Goal: Task Accomplishment & Management: Use online tool/utility

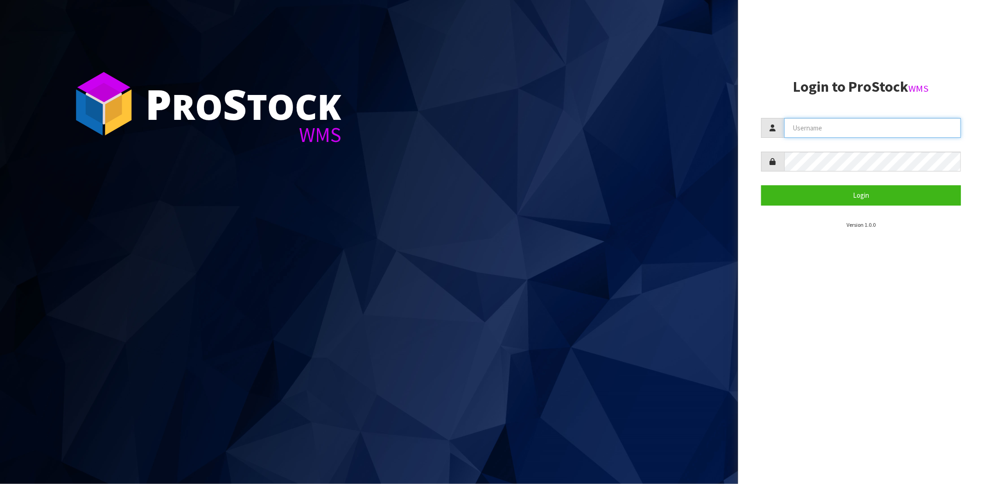
click at [878, 129] on input "text" at bounding box center [872, 128] width 177 height 20
type input "[PERSON_NAME][EMAIL_ADDRESS][DOMAIN_NAME]"
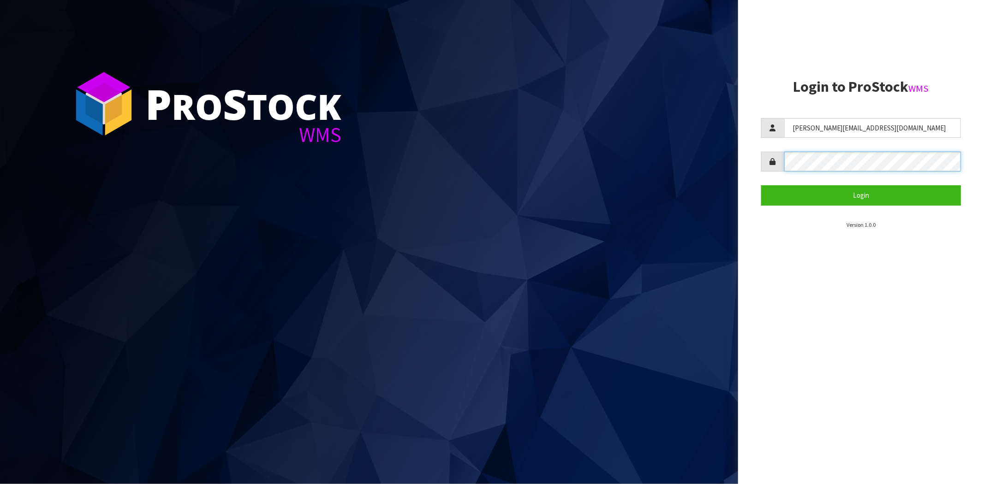
click at [761, 185] on button "Login" at bounding box center [861, 195] width 200 height 20
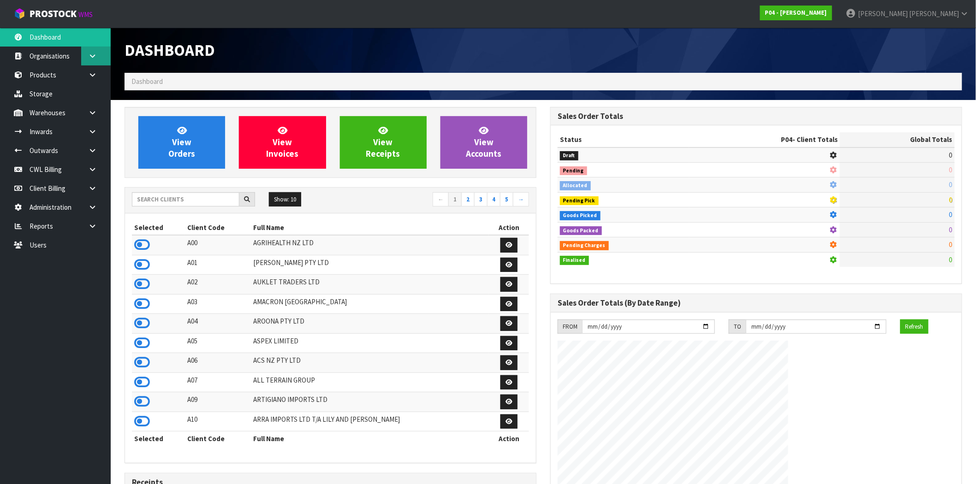
click at [93, 58] on icon at bounding box center [92, 56] width 9 height 7
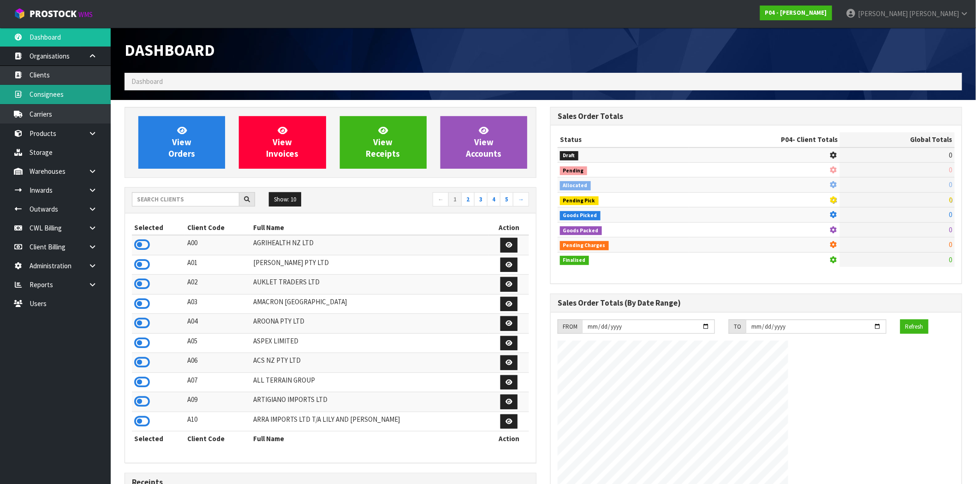
click at [81, 100] on link "Consignees" at bounding box center [55, 94] width 111 height 19
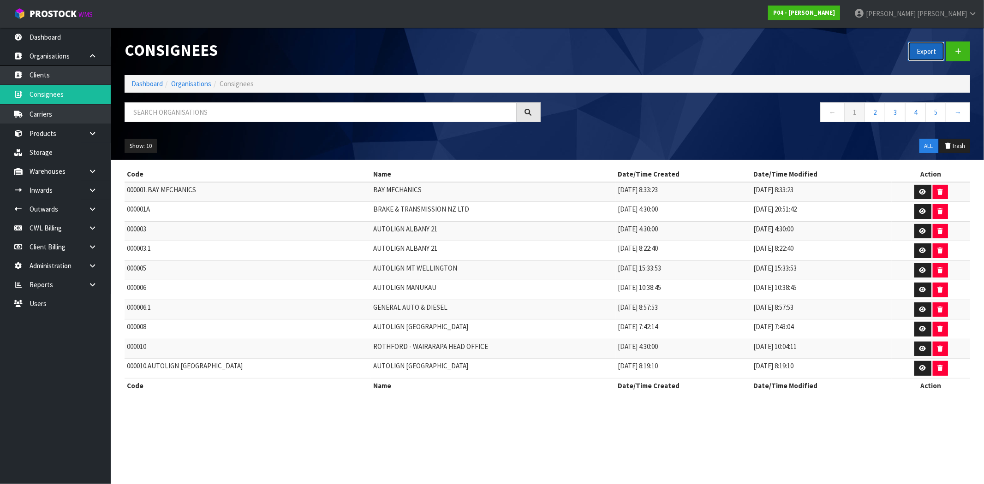
click at [927, 52] on button "Export" at bounding box center [926, 52] width 37 height 20
click at [924, 48] on button "Export" at bounding box center [926, 52] width 37 height 20
click at [924, 51] on button "Export" at bounding box center [926, 52] width 37 height 20
